Goal: Task Accomplishment & Management: Manage account settings

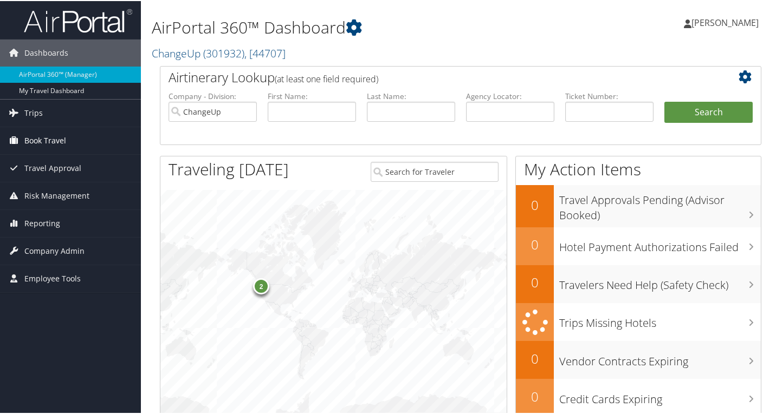
click at [59, 134] on span "Book Travel" at bounding box center [45, 139] width 42 height 27
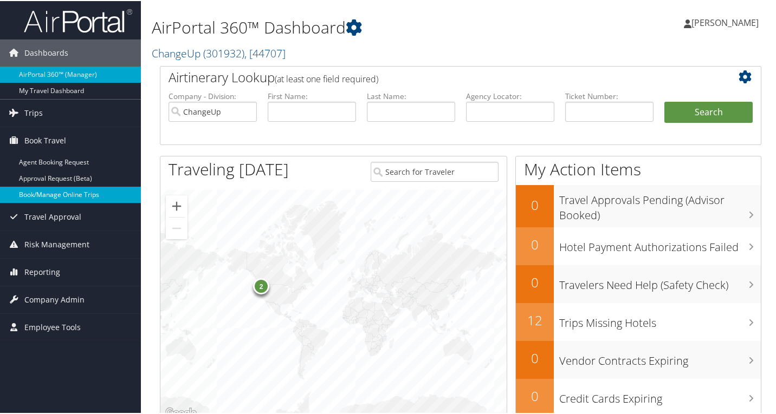
click at [57, 193] on link "Book/Manage Online Trips" at bounding box center [70, 194] width 141 height 16
click at [59, 300] on span "Company Admin" at bounding box center [54, 299] width 60 height 27
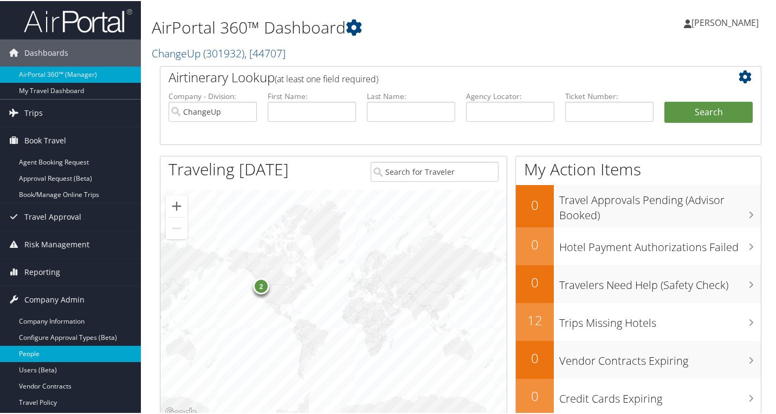
click at [53, 360] on link "People" at bounding box center [70, 353] width 141 height 16
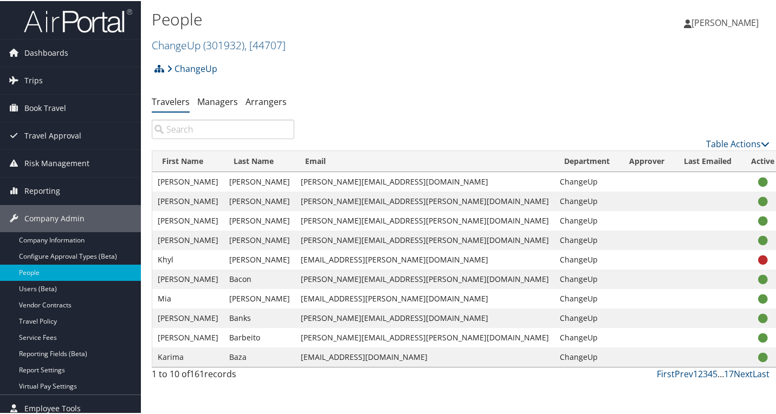
click at [197, 128] on input "search" at bounding box center [223, 129] width 142 height 20
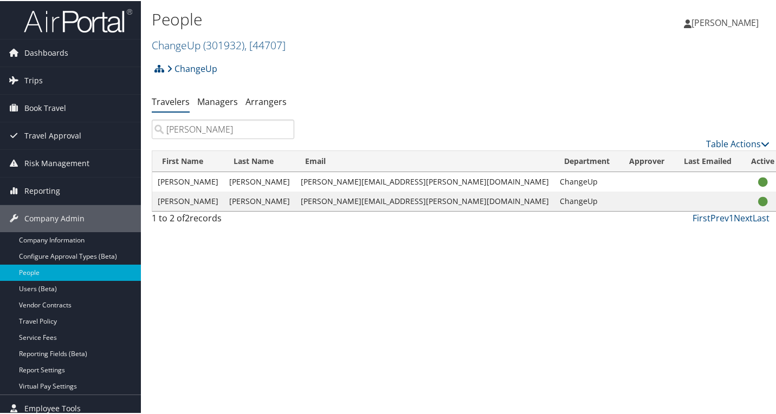
type input "amanda"
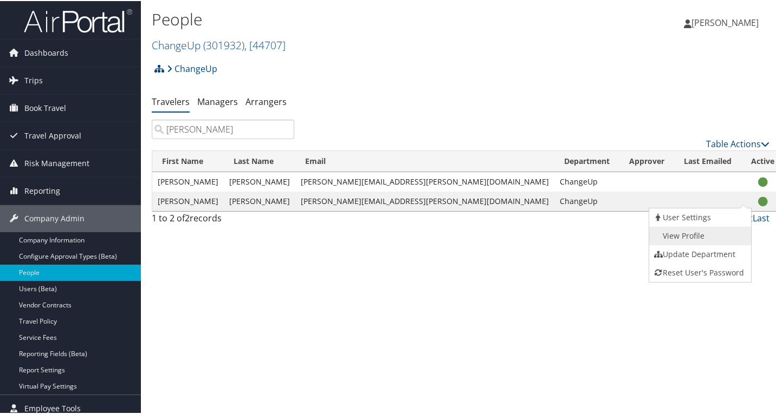
click at [692, 238] on link "View Profile" at bounding box center [699, 235] width 100 height 18
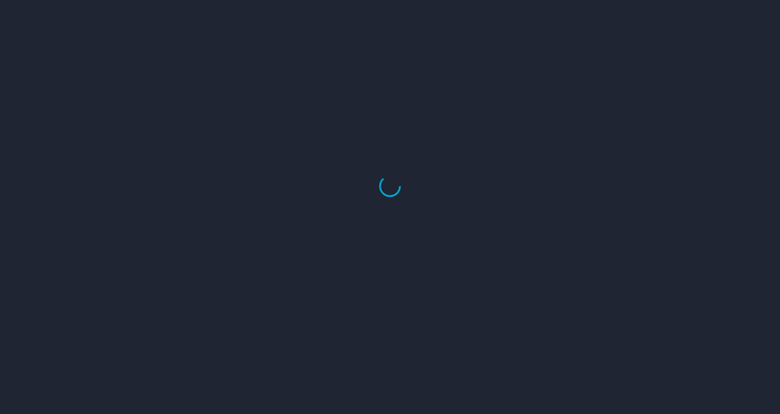
select select "US"
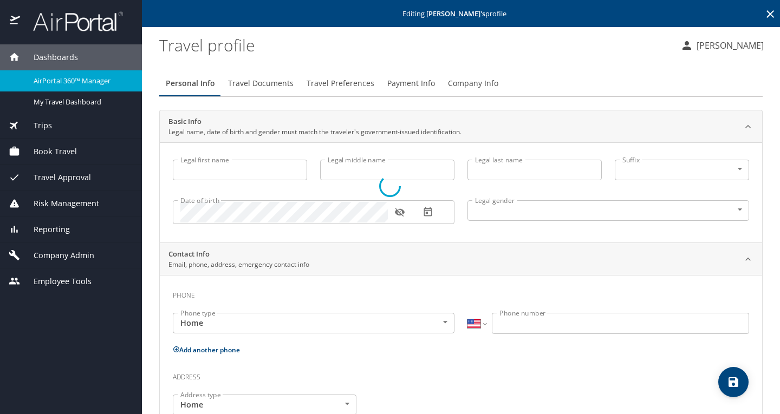
type input "[PERSON_NAME]"
type input "[GEOGRAPHIC_DATA]"
type input "[PERSON_NAME]"
type input "[DEMOGRAPHIC_DATA]"
type input "[PERSON_NAME]"
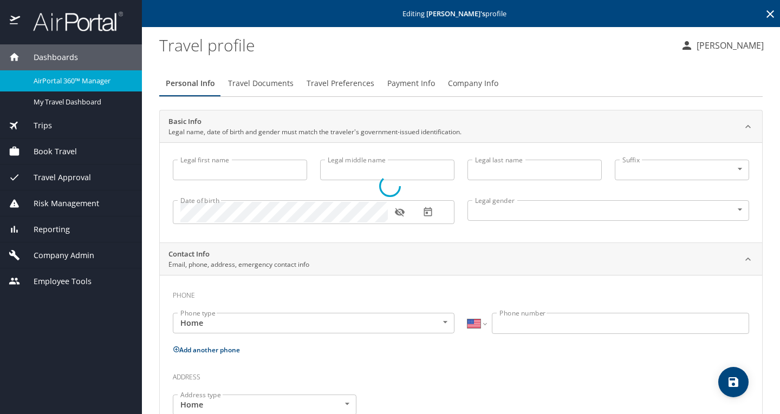
type input "[PERSON_NAME]"
type input "[PHONE_NUMBER]"
type input "[GEOGRAPHIC_DATA]"
type input "[US_STATE]"
select select "US"
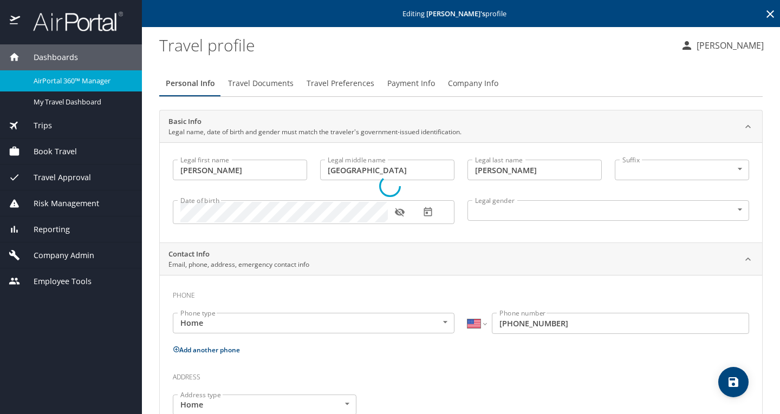
select select "US"
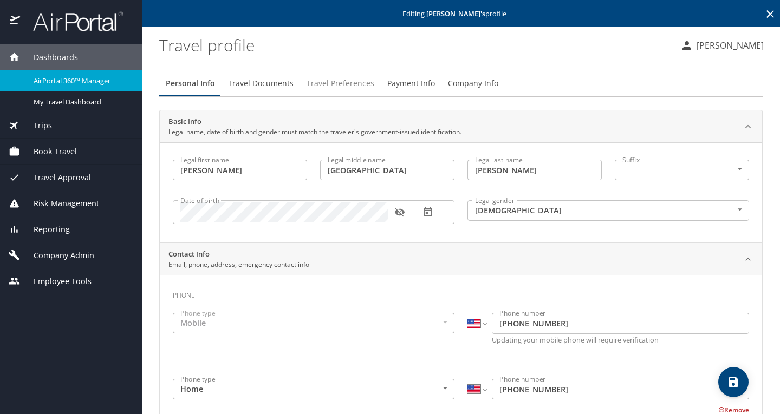
click at [338, 88] on span "Travel Preferences" at bounding box center [341, 84] width 68 height 14
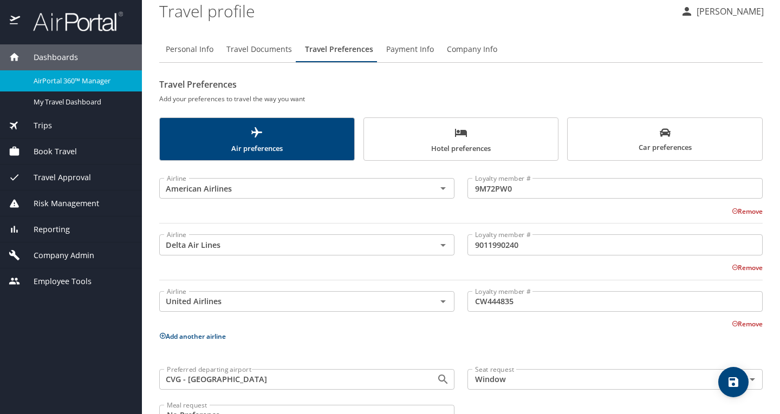
scroll to position [69, 0]
